Goal: Information Seeking & Learning: Learn about a topic

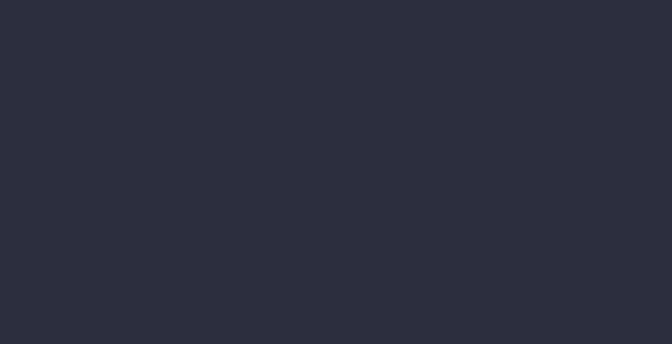
type input "23-09-2025"
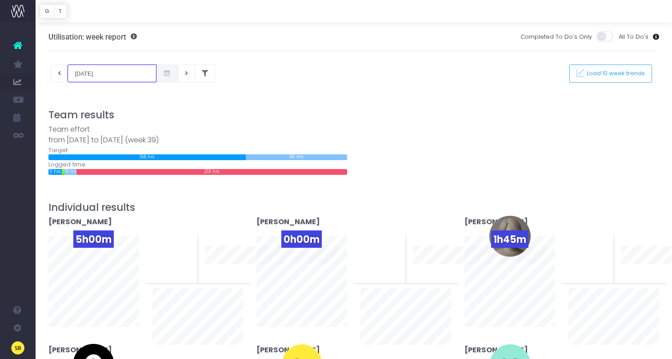
click at [103, 73] on input "23-09-2025" at bounding box center [112, 73] width 89 height 18
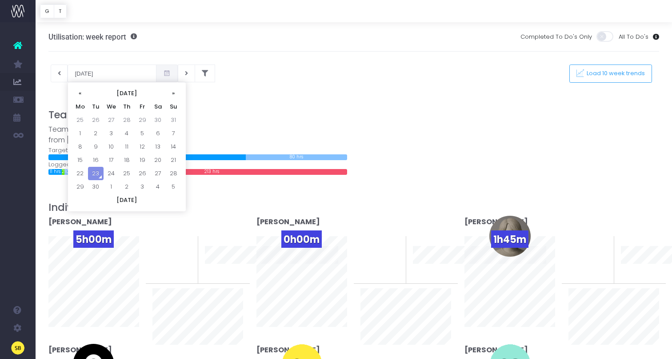
click at [322, 38] on div "Utilisation: week report Completed To Do's Only All To Do's" at bounding box center [353, 36] width 611 height 29
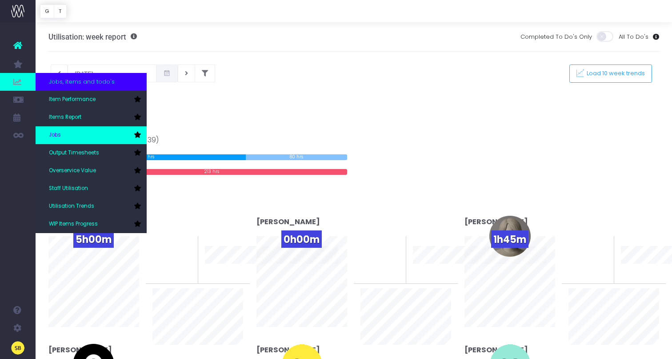
click at [90, 130] on link "Jobs" at bounding box center [91, 135] width 111 height 18
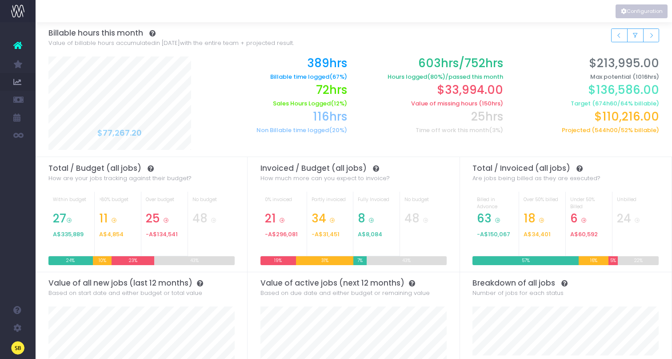
click at [630, 8] on button "Configuration" at bounding box center [642, 11] width 52 height 14
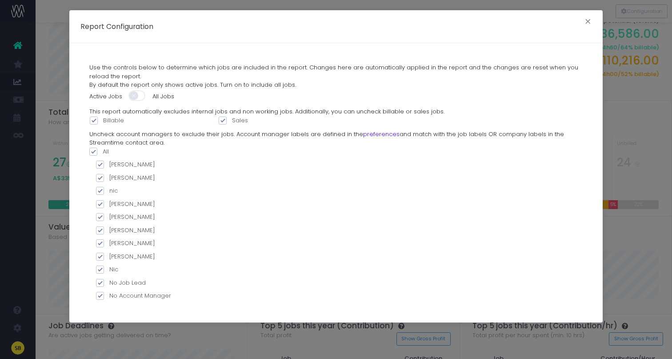
scroll to position [60, 0]
click at [58, 162] on div "Report Configuration × Use the controls below to determine which jobs are inclu…" at bounding box center [336, 179] width 672 height 359
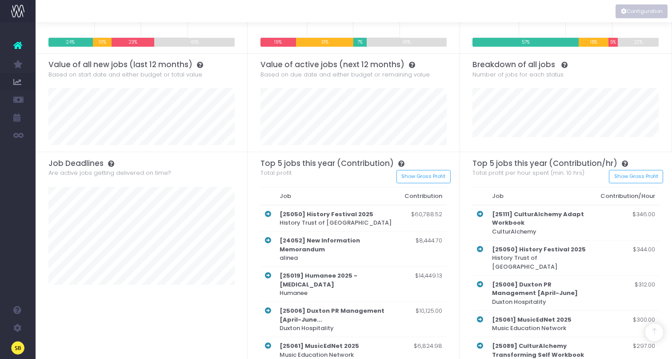
scroll to position [241, 0]
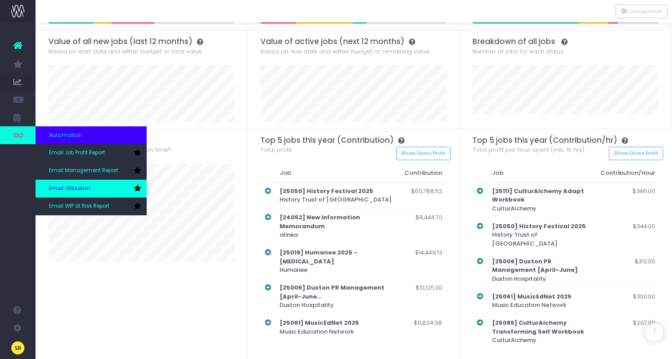
click at [94, 186] on link "Email Utilisation" at bounding box center [91, 189] width 111 height 18
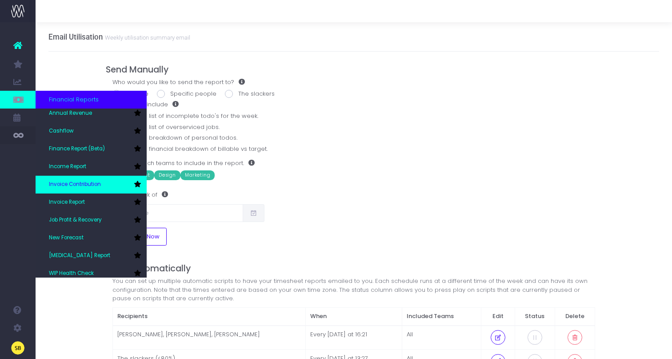
scroll to position [44, 0]
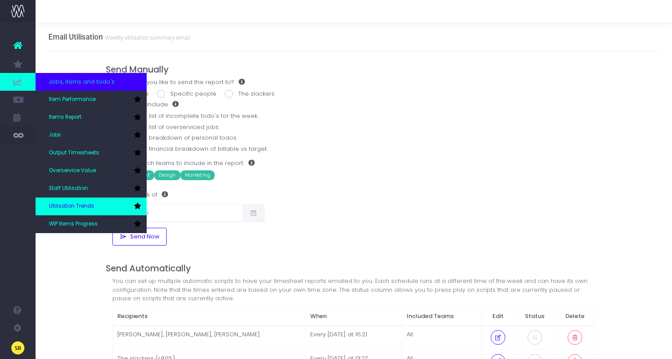
click at [92, 200] on link "Utilisation Trends" at bounding box center [91, 206] width 111 height 18
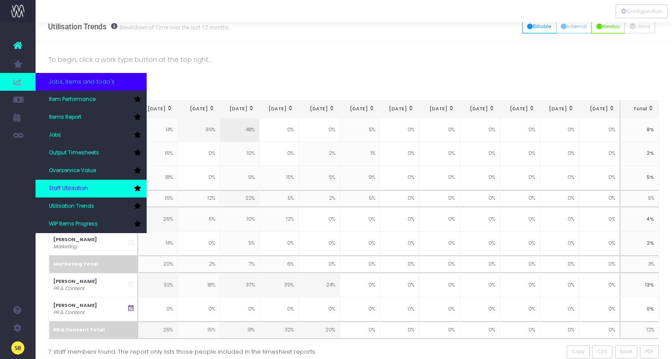
click at [69, 189] on span "Staff Utilisation" at bounding box center [68, 189] width 39 height 8
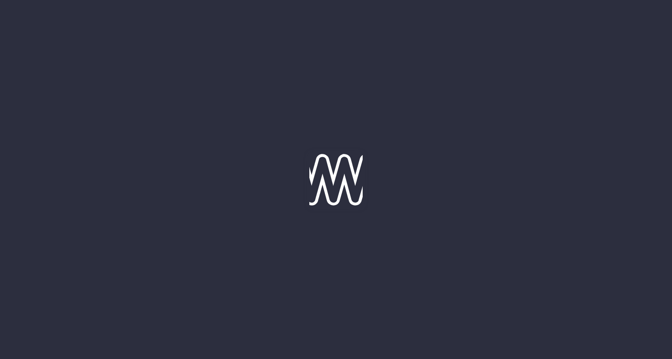
type input "23-09-2025"
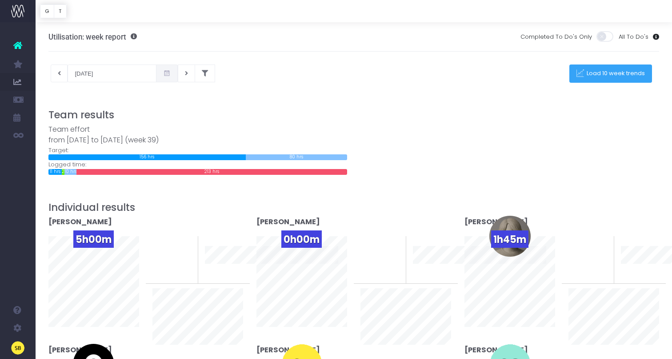
click at [605, 81] on button "Load 10 week trends" at bounding box center [611, 73] width 83 height 18
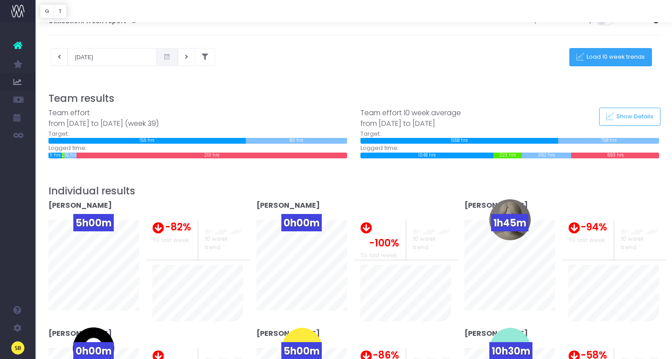
scroll to position [22, 0]
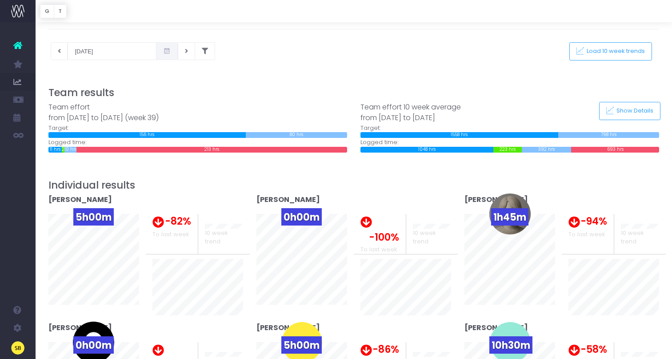
click at [162, 56] on span at bounding box center [167, 51] width 22 height 18
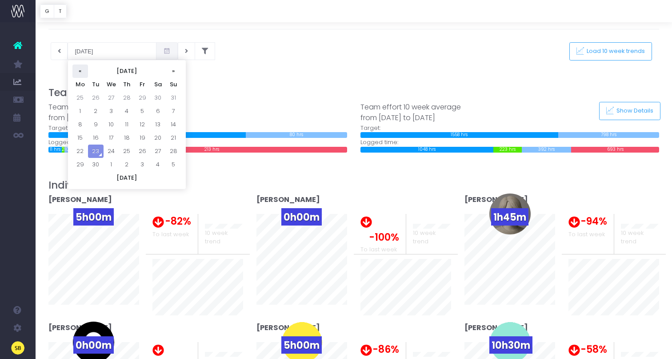
click at [84, 72] on th "«" at bounding box center [80, 70] width 16 height 13
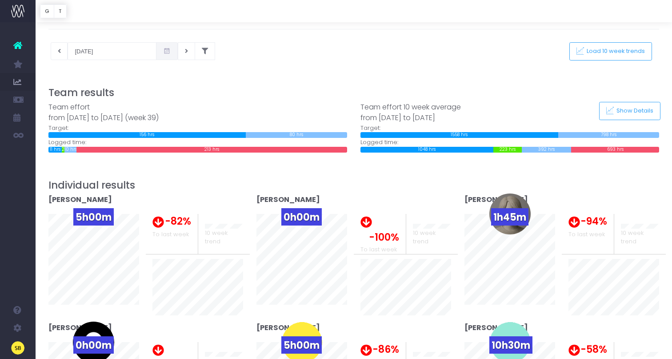
click at [317, 54] on div "23-09-2025 This week Load 10 week trends" at bounding box center [354, 51] width 625 height 18
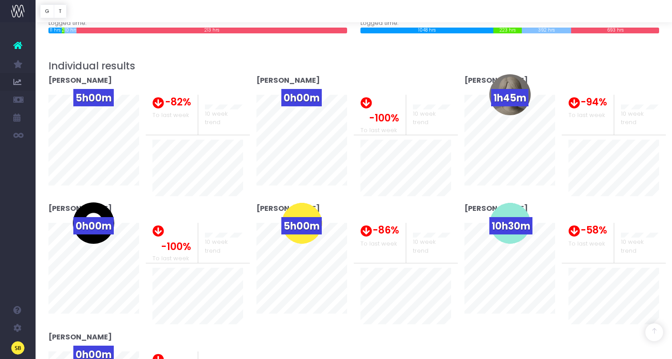
scroll to position [142, 0]
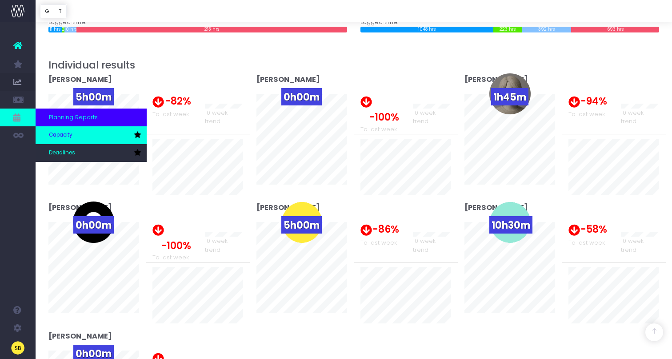
click at [75, 129] on link "Capacity" at bounding box center [91, 135] width 111 height 18
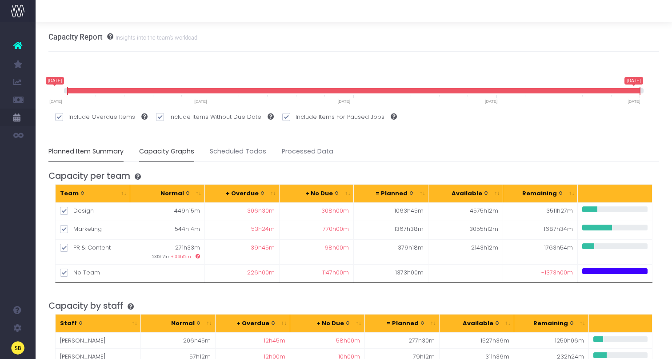
click at [146, 149] on link "Capacity Graphs" at bounding box center [166, 151] width 55 height 20
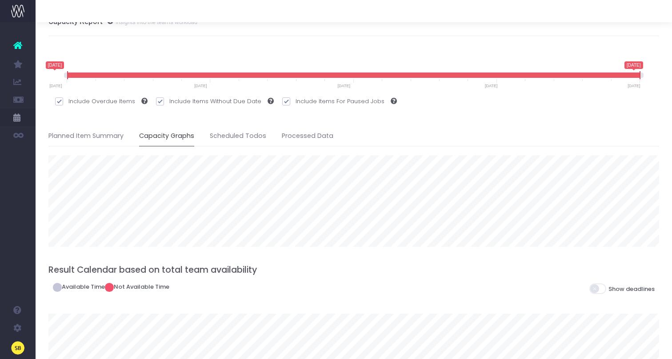
scroll to position [13, 0]
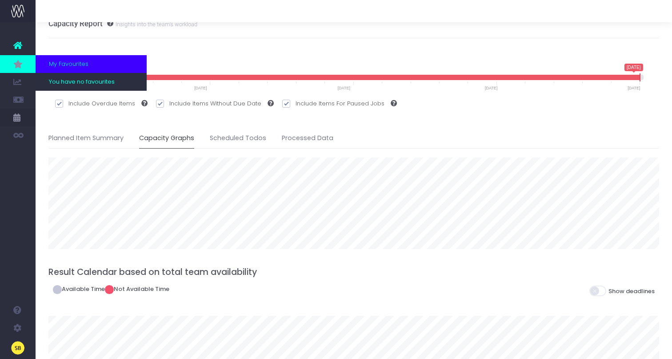
click at [67, 63] on span "My Favourites" at bounding box center [69, 64] width 40 height 9
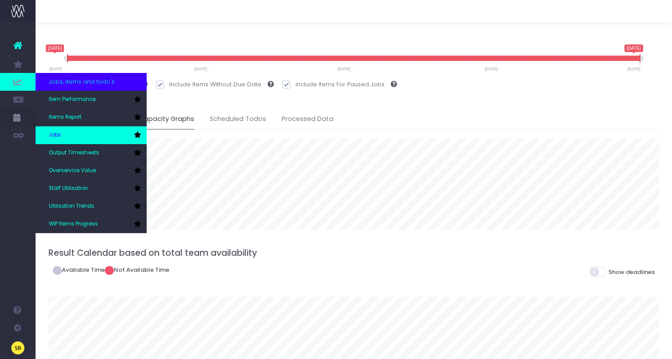
scroll to position [32, 0]
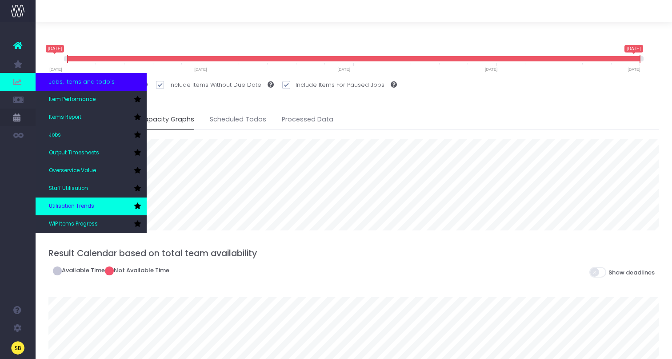
click at [95, 209] on link "Utilisation Trends" at bounding box center [91, 206] width 111 height 18
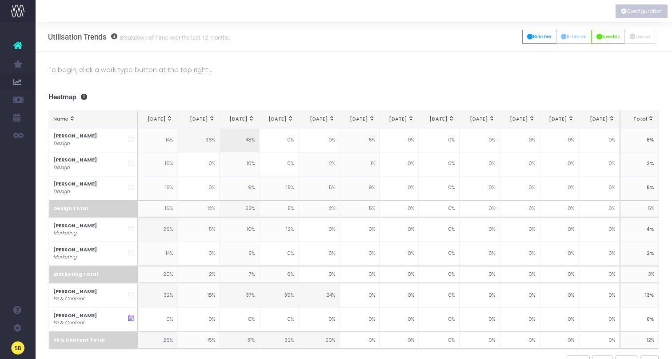
click at [642, 8] on button "Configuration" at bounding box center [642, 11] width 52 height 14
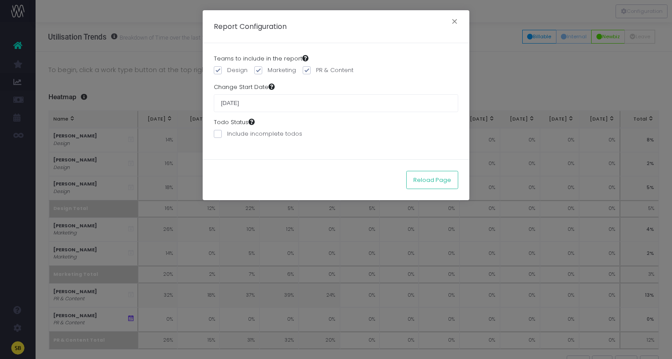
click at [573, 50] on div "Report Configuration × Teams to include in the report Design Marketing PR & Con…" at bounding box center [336, 179] width 672 height 359
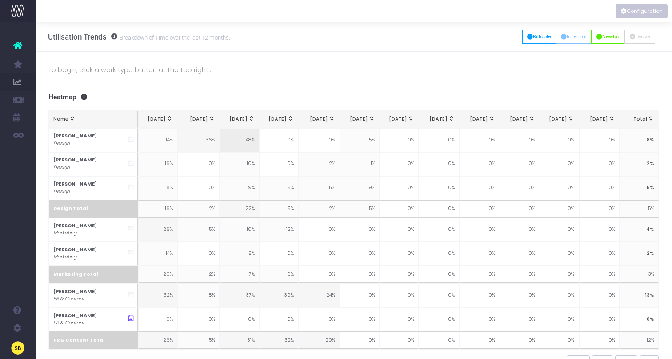
click at [631, 14] on button "Configuration" at bounding box center [642, 11] width 52 height 14
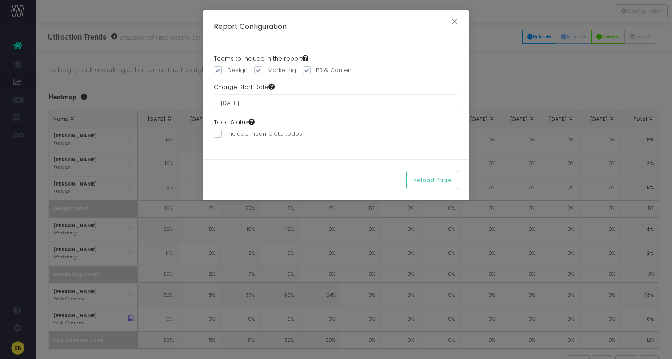
click at [582, 71] on div "Report Configuration × Teams to include in the report Design Marketing PR & Con…" at bounding box center [336, 179] width 672 height 359
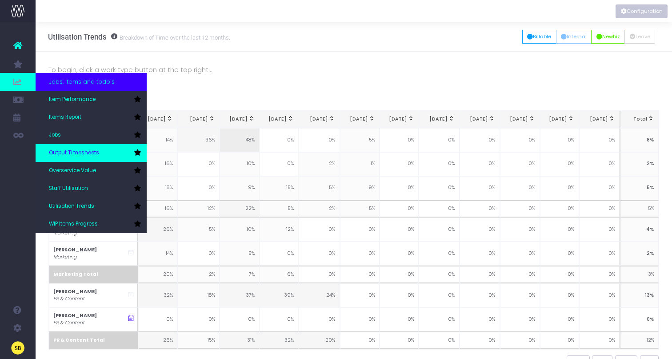
scroll to position [6, 0]
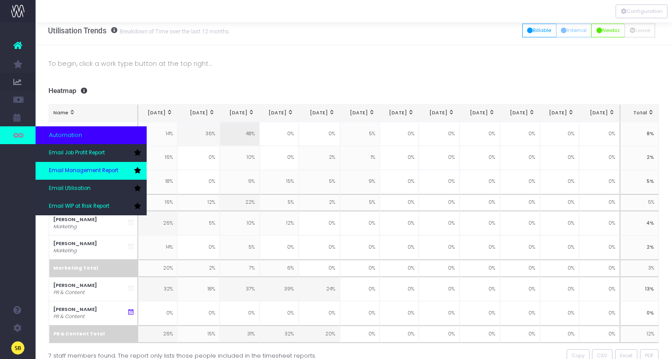
click at [97, 165] on link "Email Management Report" at bounding box center [91, 171] width 111 height 18
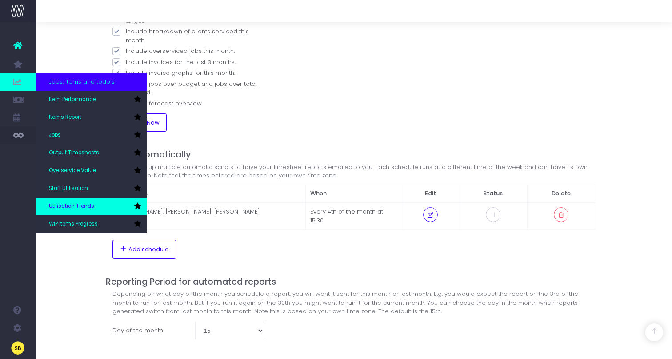
scroll to position [162, 0]
click at [88, 201] on link "Utilisation Trends" at bounding box center [91, 206] width 111 height 18
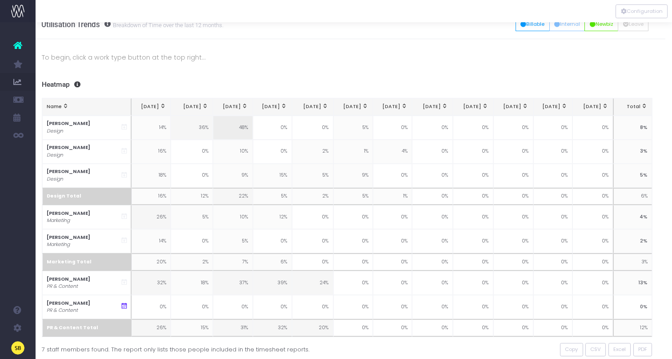
scroll to position [0, 7]
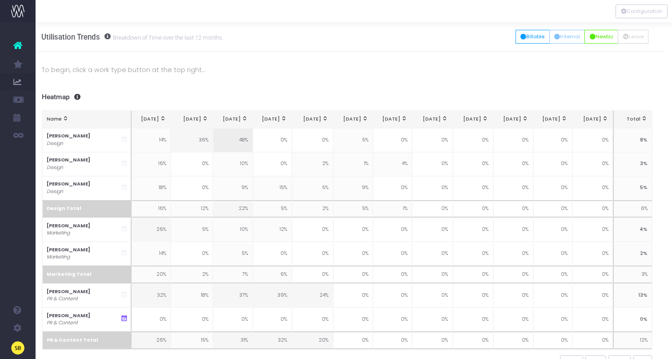
click at [85, 73] on p "To begin, click a work type button at the top right..." at bounding box center [347, 69] width 611 height 11
click at [535, 40] on button "Billable" at bounding box center [533, 36] width 34 height 14
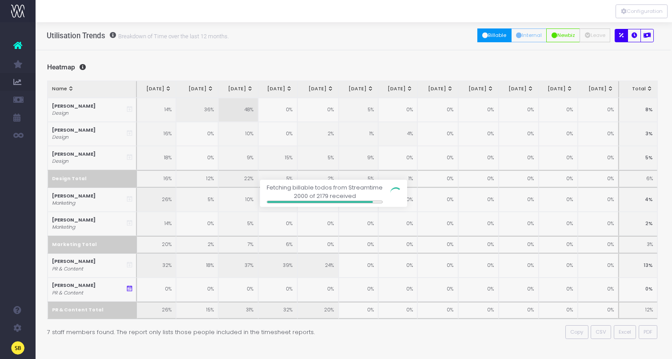
scroll to position [0, 1]
